Goal: Navigation & Orientation: Find specific page/section

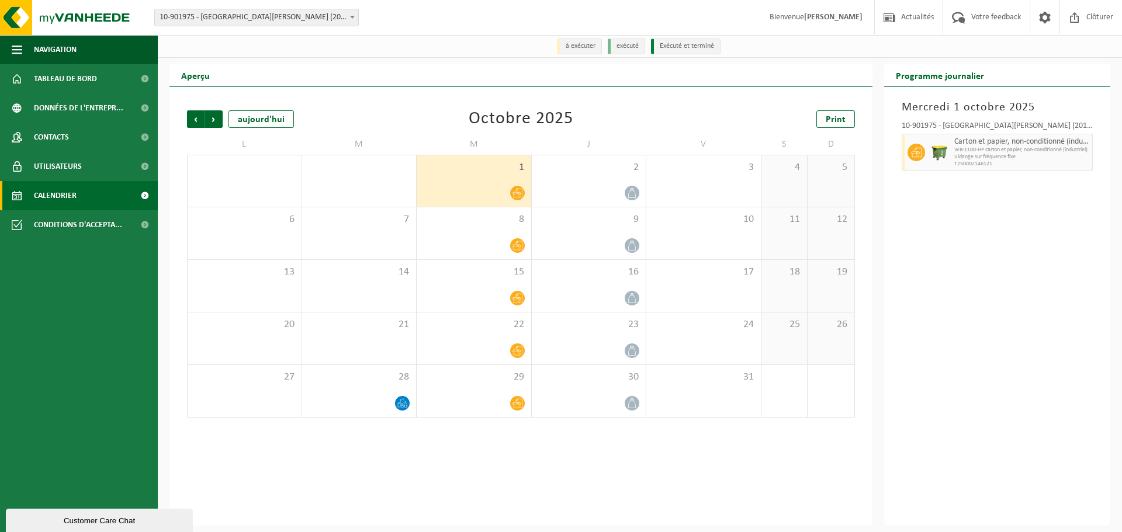
click at [90, 194] on link "Calendrier" at bounding box center [79, 195] width 158 height 29
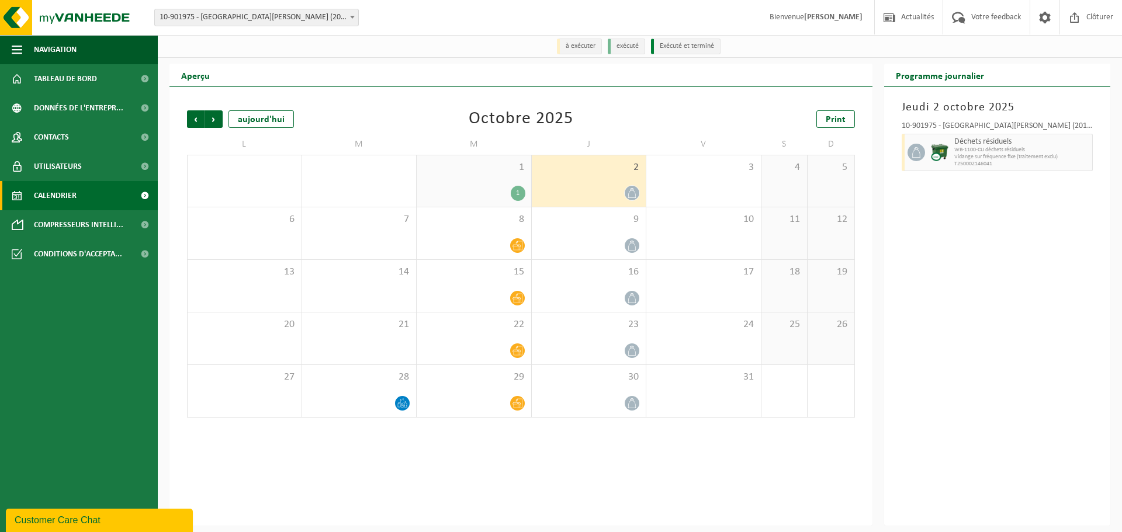
click at [65, 194] on span "Calendrier" at bounding box center [55, 195] width 43 height 29
